Goal: Understand process/instructions: Learn how to perform a task or action

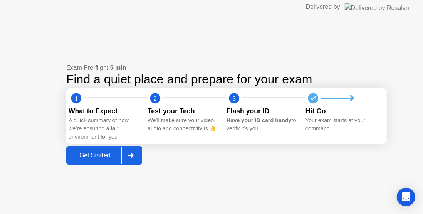
click at [92, 155] on div "Get Started" at bounding box center [95, 155] width 53 height 7
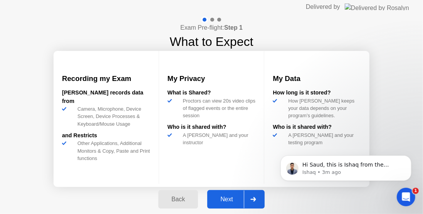
click at [230, 202] on div "Next" at bounding box center [227, 199] width 34 height 7
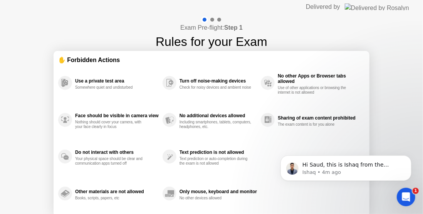
click at [353, 207] on div "Use a private test area Somewhere quiet and undisturbed Face should be visible …" at bounding box center [211, 138] width 307 height 148
click at [354, 168] on p "Ishaq • 4m ago" at bounding box center [351, 171] width 99 height 7
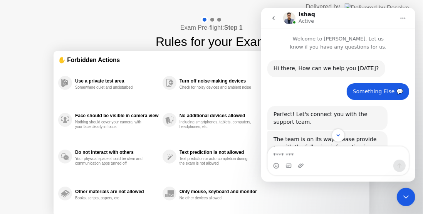
scroll to position [1, 0]
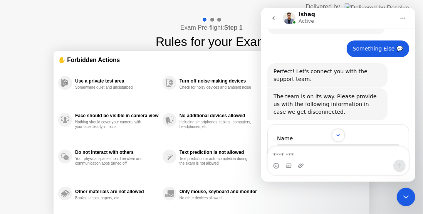
click at [22, 104] on div "Exam Pre-flight: Step 1 Rules for your Exam ✋ Forbidden Actions Use a private t…" at bounding box center [211, 129] width 423 height 230
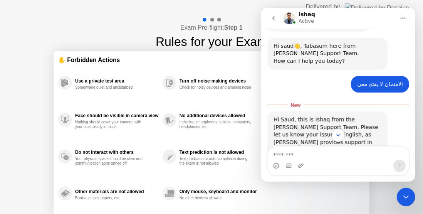
scroll to position [344, 0]
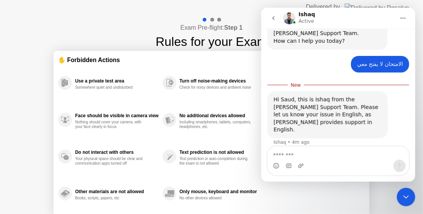
click at [22, 104] on div "Exam Pre-flight: Step 1 Rules for your Exam ✋ Forbidden Actions Use a private t…" at bounding box center [211, 129] width 423 height 230
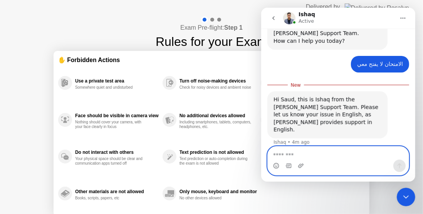
click at [341, 156] on textarea "Message…" at bounding box center [337, 152] width 141 height 13
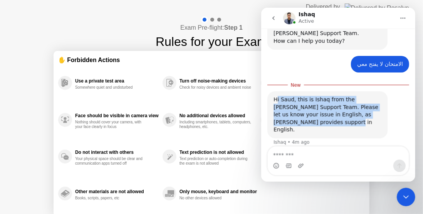
drag, startPoint x: 275, startPoint y: 99, endPoint x: 351, endPoint y: 120, distance: 78.5
click at [355, 124] on div "Hi Saud, this is Ishaq from the [PERSON_NAME] Support Team. Please let us know …" at bounding box center [327, 115] width 108 height 38
click at [338, 107] on div "Hi Saud, this is Ishaq from the [PERSON_NAME] Support Team. Please let us know …" at bounding box center [327, 115] width 108 height 38
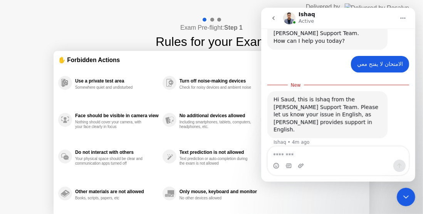
click at [403, 197] on icon "Close Intercom Messenger" at bounding box center [405, 196] width 9 height 9
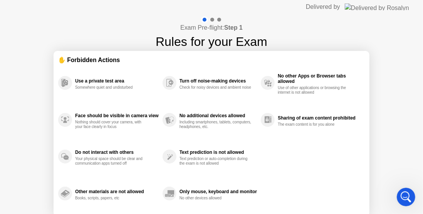
scroll to position [276, 0]
drag, startPoint x: 143, startPoint y: 104, endPoint x: 351, endPoint y: 127, distance: 209.4
click at [351, 127] on div "Use a private test area Somewhere quiet and undisturbed Face should be visible …" at bounding box center [211, 138] width 307 height 148
click at [407, 193] on icon "Open Intercom Messenger" at bounding box center [406, 196] width 13 height 13
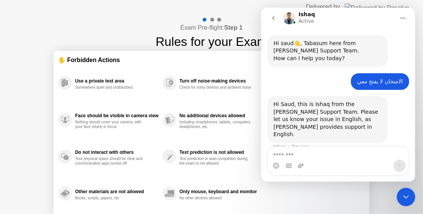
click at [407, 193] on icon "Close Intercom Messenger" at bounding box center [405, 196] width 9 height 9
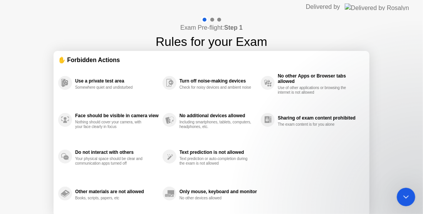
scroll to position [331, 0]
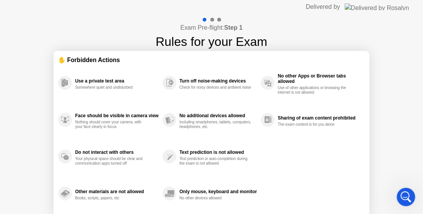
click at [184, 181] on div "Only mouse, keyboard and monitor No other devices allowed" at bounding box center [212, 193] width 98 height 37
drag, startPoint x: 184, startPoint y: 181, endPoint x: 284, endPoint y: -9, distance: 214.9
click at [284, 0] on html "Delivered by Exam Pre-flight: Step 1 Rules for your Exam ✋ Forbidden Actions Us…" at bounding box center [211, 107] width 423 height 214
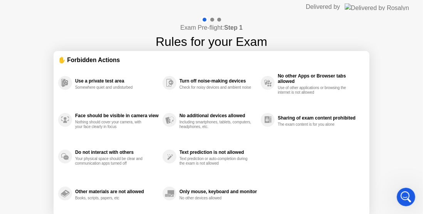
click at [218, 21] on div at bounding box center [219, 20] width 4 height 4
drag, startPoint x: 218, startPoint y: 21, endPoint x: 324, endPoint y: 147, distance: 164.4
click at [324, 147] on div "Exam Pre-flight: Step 1 Rules for your Exam ✋ Forbidden Actions Use a private t…" at bounding box center [211, 129] width 423 height 230
click at [324, 147] on div "Use a private test area Somewhere quiet and undisturbed Face should be visible …" at bounding box center [211, 138] width 307 height 148
drag, startPoint x: 721, startPoint y: 334, endPoint x: 405, endPoint y: 194, distance: 345.9
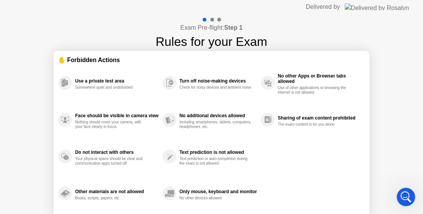
click at [405, 194] on icon "Open Intercom Messenger" at bounding box center [406, 196] width 13 height 13
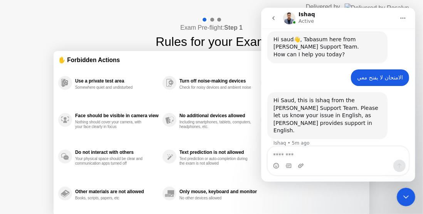
click at [204, 134] on div "No additional devices allowed Including smartphones, tablets, computers, headph…" at bounding box center [212, 119] width 98 height 37
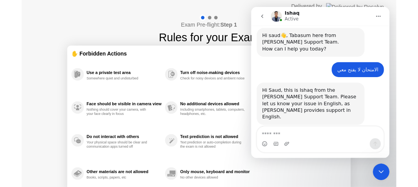
scroll to position [337, 0]
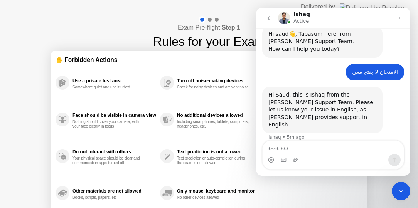
click at [405, 197] on div "Close Intercom Messenger" at bounding box center [400, 191] width 18 height 18
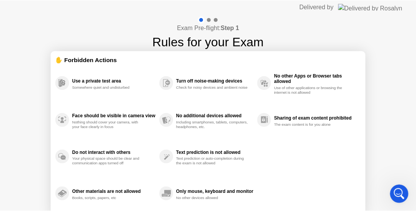
scroll to position [334, 0]
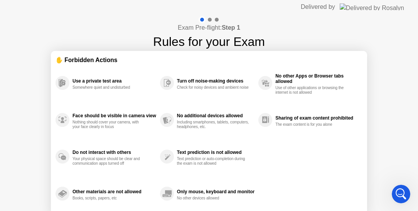
drag, startPoint x: 53, startPoint y: 65, endPoint x: 36, endPoint y: 58, distance: 18.2
click at [36, 58] on div "Exam Pre-flight: Step 1 Rules for your Exam ✋ Forbidden Actions Use a private t…" at bounding box center [209, 129] width 418 height 230
click at [199, 209] on div "Only mouse, keyboard and monitor No other devices allowed" at bounding box center [209, 193] width 98 height 37
click at [210, 20] on div at bounding box center [210, 20] width 4 height 4
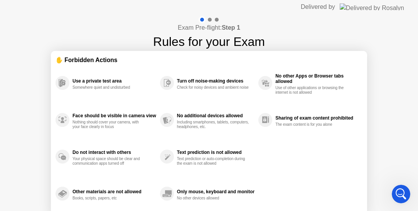
click at [210, 20] on div at bounding box center [210, 20] width 4 height 4
